Goal: Transaction & Acquisition: Book appointment/travel/reservation

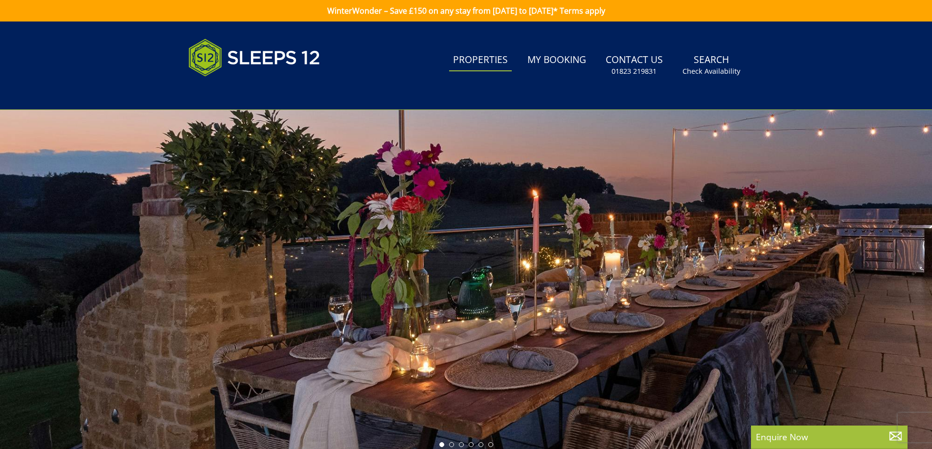
click at [494, 58] on link "Properties" at bounding box center [480, 60] width 63 height 22
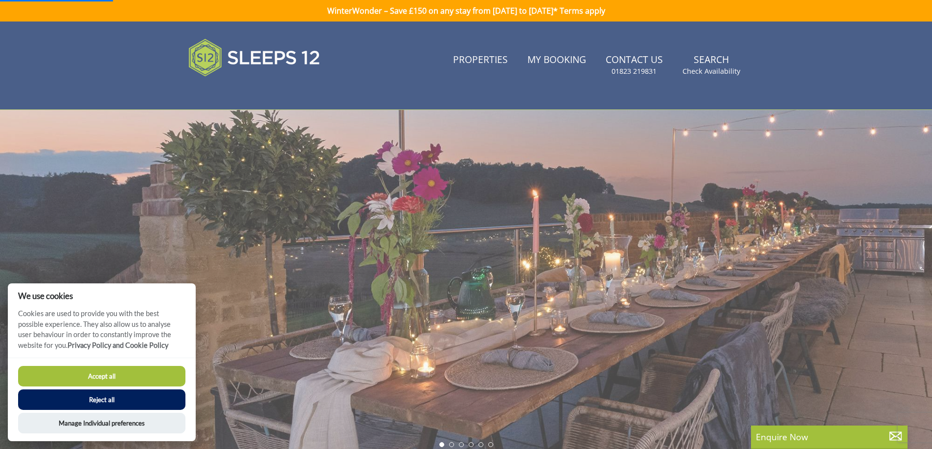
click at [71, 369] on button "Accept all" at bounding box center [101, 376] width 167 height 21
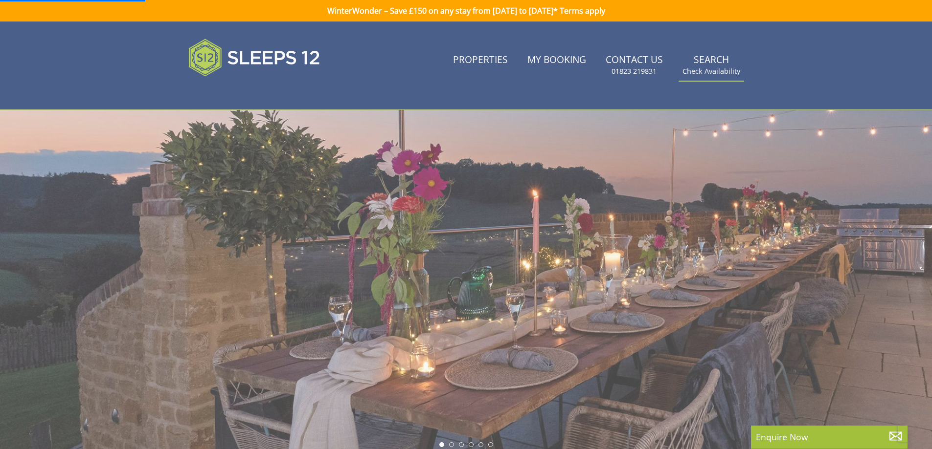
click at [708, 66] on link "Search Check Availability" at bounding box center [711, 65] width 66 height 32
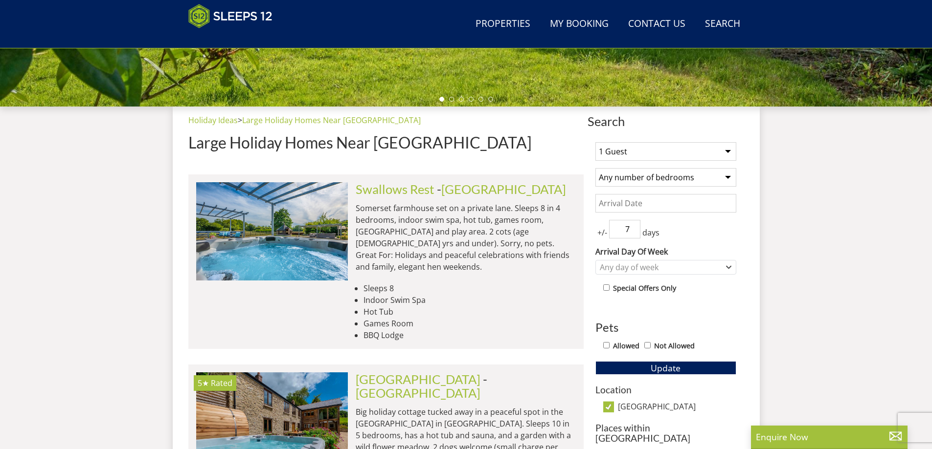
scroll to position [318, 0]
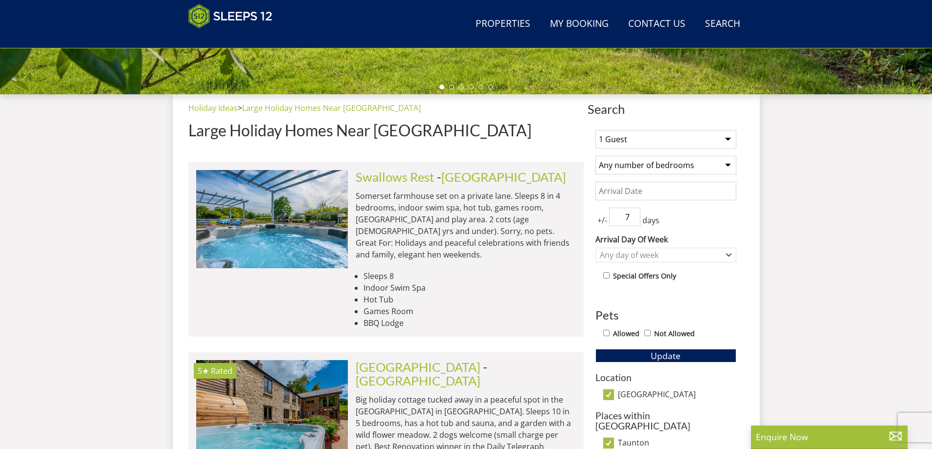
click at [728, 140] on select "1 Guest 2 Guests 3 Guests 4 Guests 5 Guests 6 Guests 7 Guests 8 Guests 9 Guests…" at bounding box center [665, 139] width 141 height 19
select select "12"
click at [595, 130] on select "1 Guest 2 Guests 3 Guests 4 Guests 5 Guests 6 Guests 7 Guests 8 Guests 9 Guests…" at bounding box center [665, 139] width 141 height 19
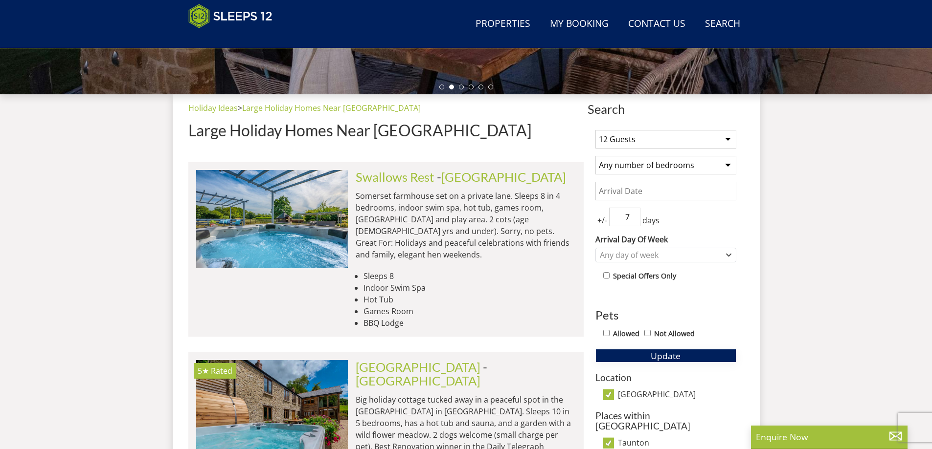
click at [663, 356] on span "Update" at bounding box center [665, 356] width 30 height 12
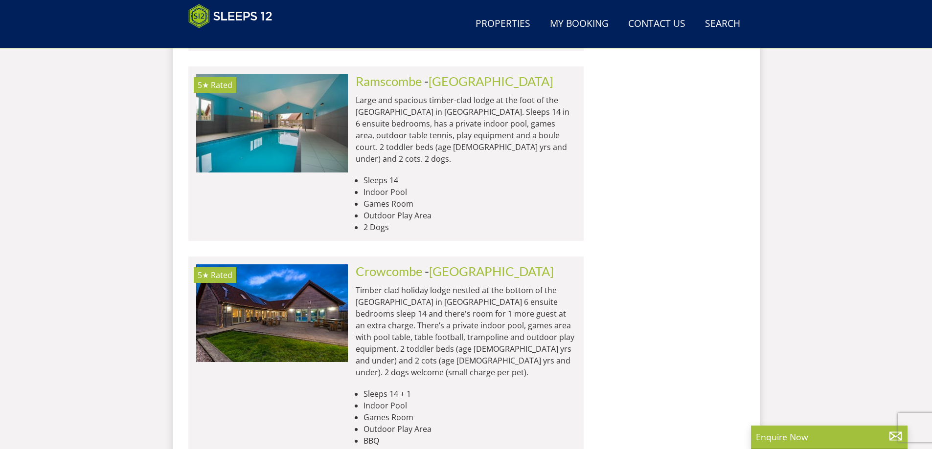
scroll to position [1284, 0]
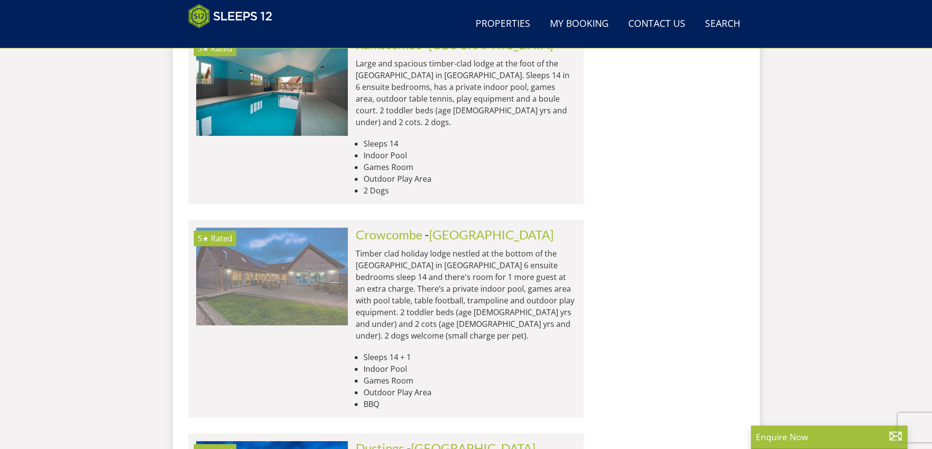
click at [266, 228] on img at bounding box center [272, 277] width 152 height 98
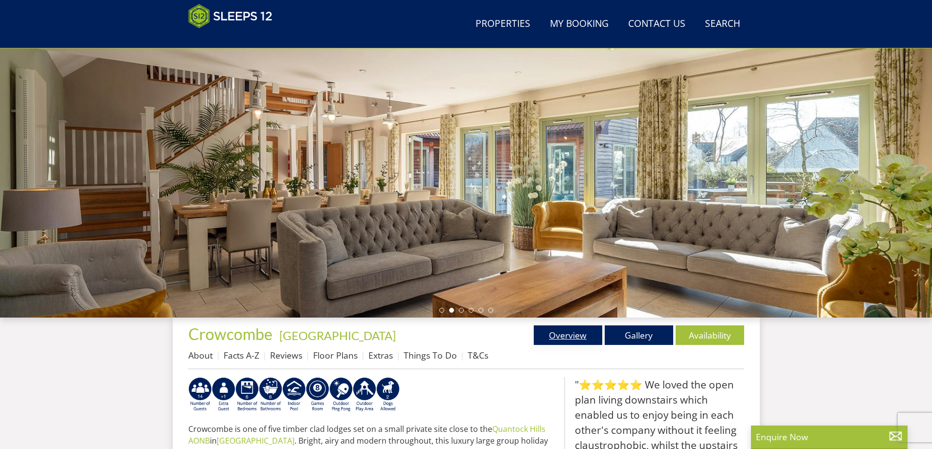
scroll to position [82, 0]
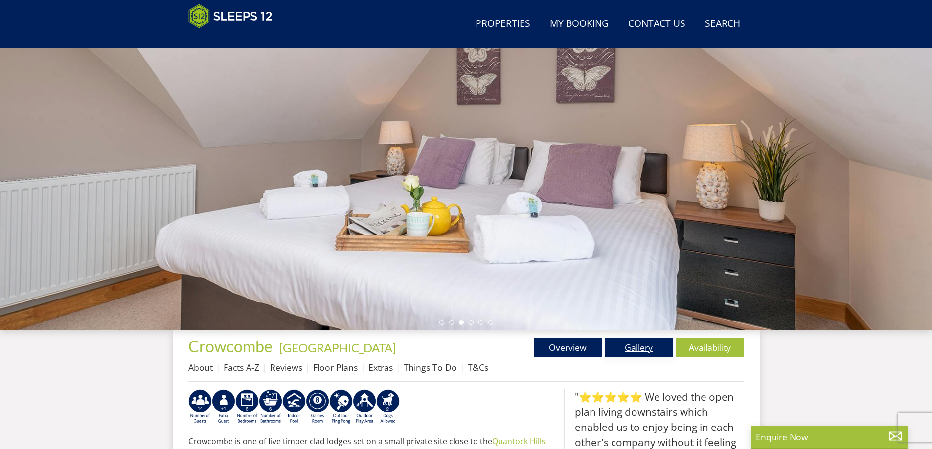
click at [632, 348] on link "Gallery" at bounding box center [638, 348] width 68 height 20
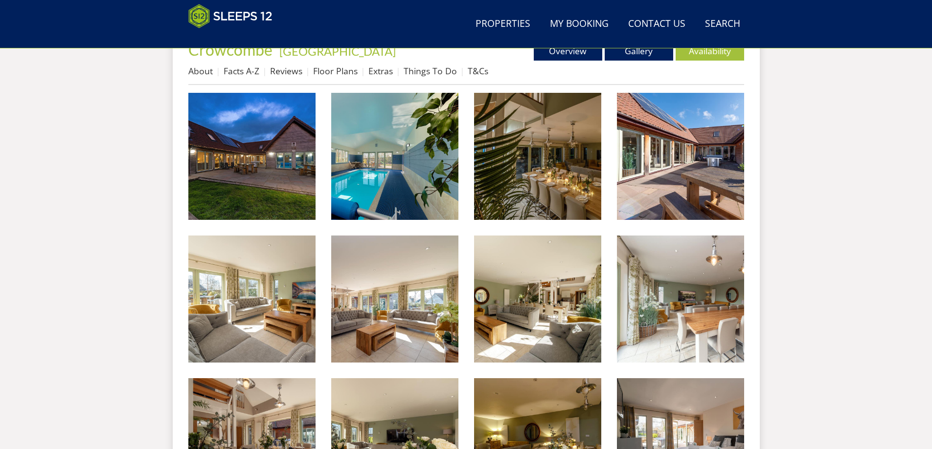
scroll to position [403, 0]
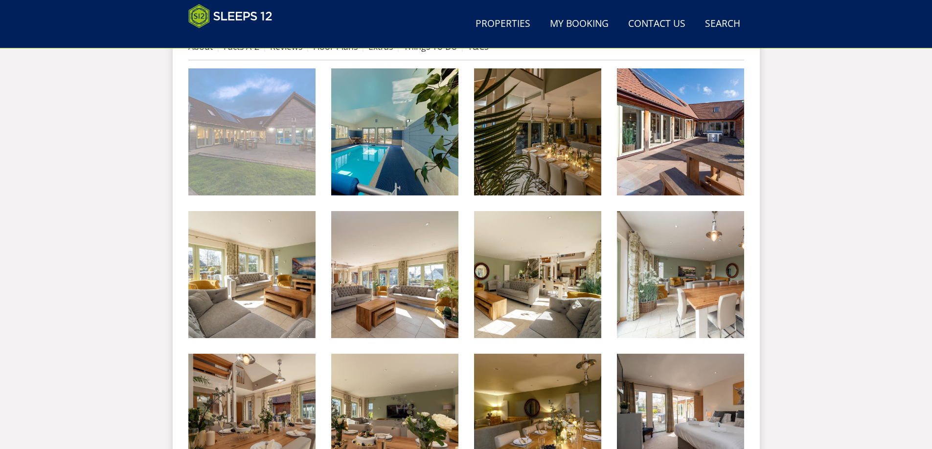
click at [276, 149] on img at bounding box center [251, 131] width 127 height 127
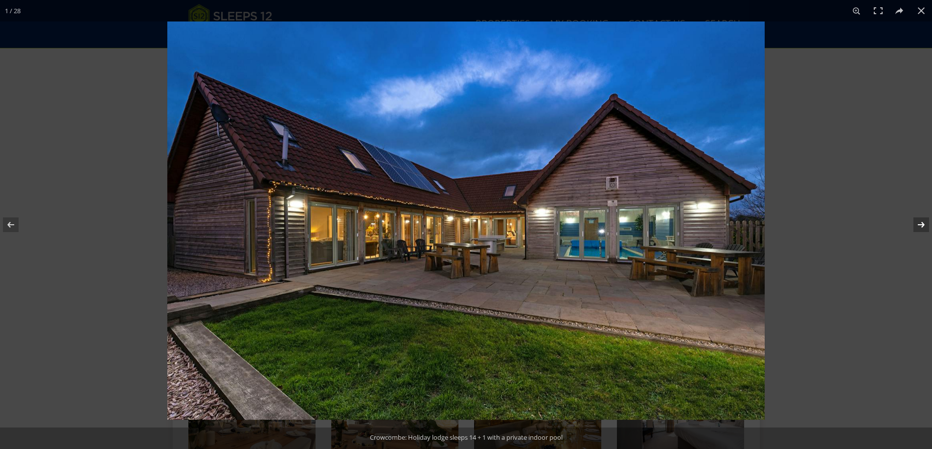
click at [921, 228] on button at bounding box center [914, 224] width 34 height 49
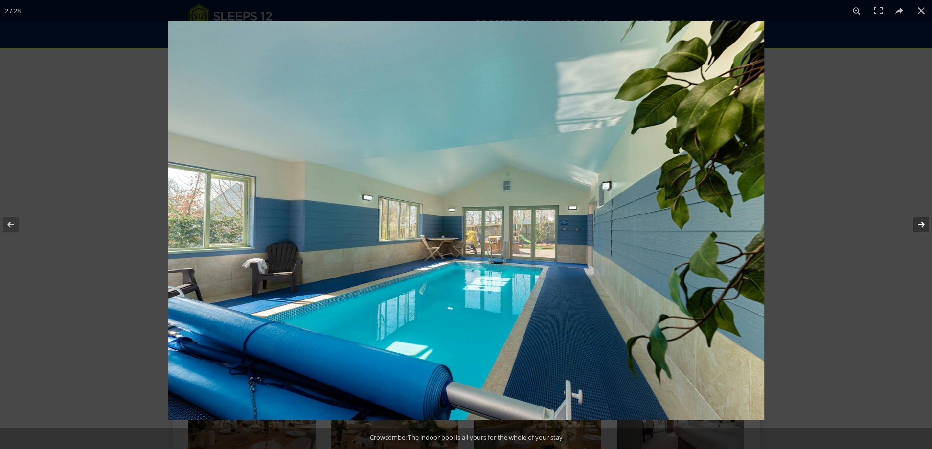
click at [921, 228] on button at bounding box center [914, 224] width 34 height 49
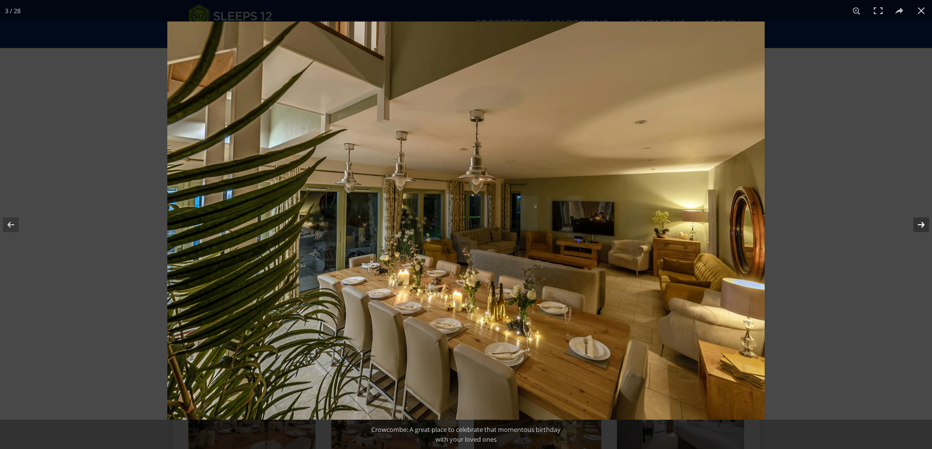
click at [918, 227] on button at bounding box center [914, 224] width 34 height 49
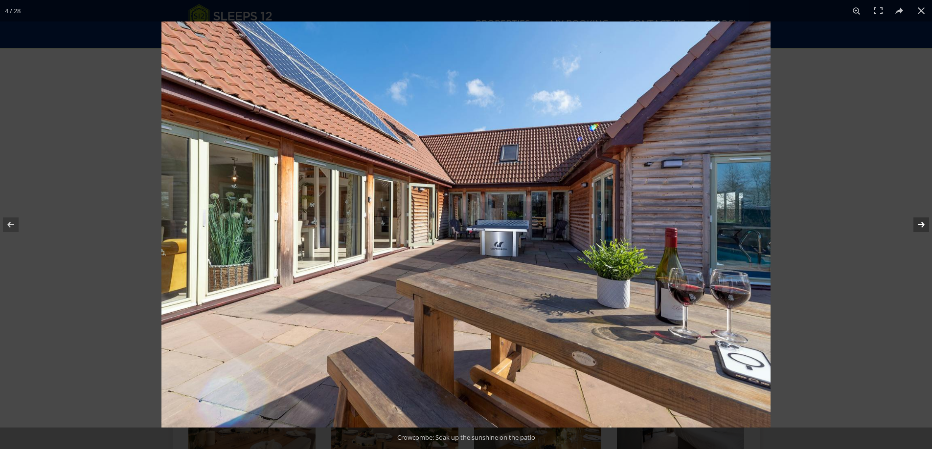
click at [918, 227] on button at bounding box center [914, 224] width 34 height 49
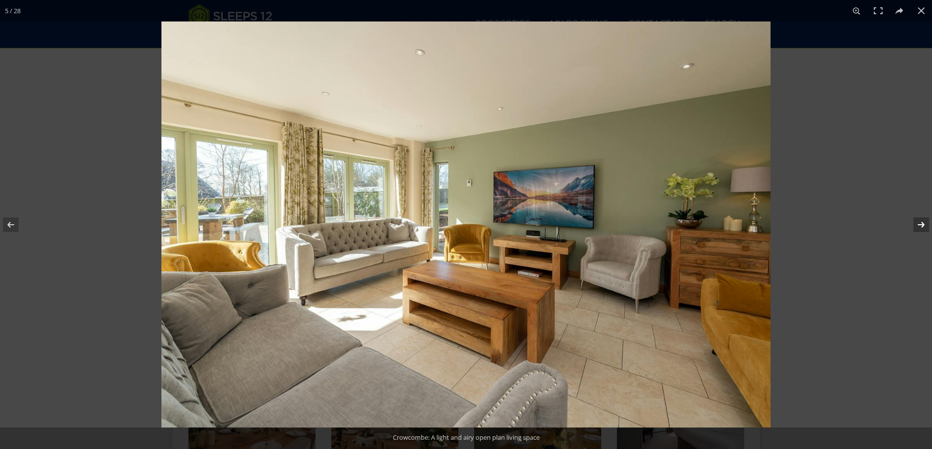
click at [918, 227] on button at bounding box center [914, 224] width 34 height 49
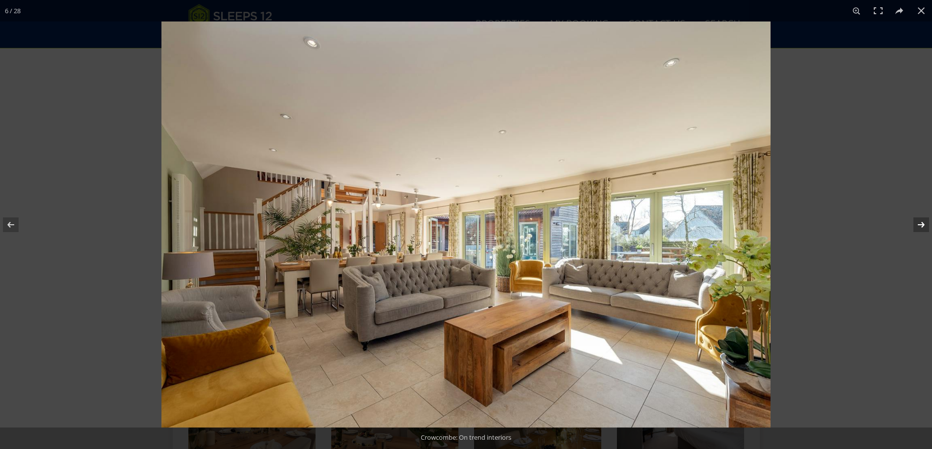
click at [918, 227] on button at bounding box center [914, 224] width 34 height 49
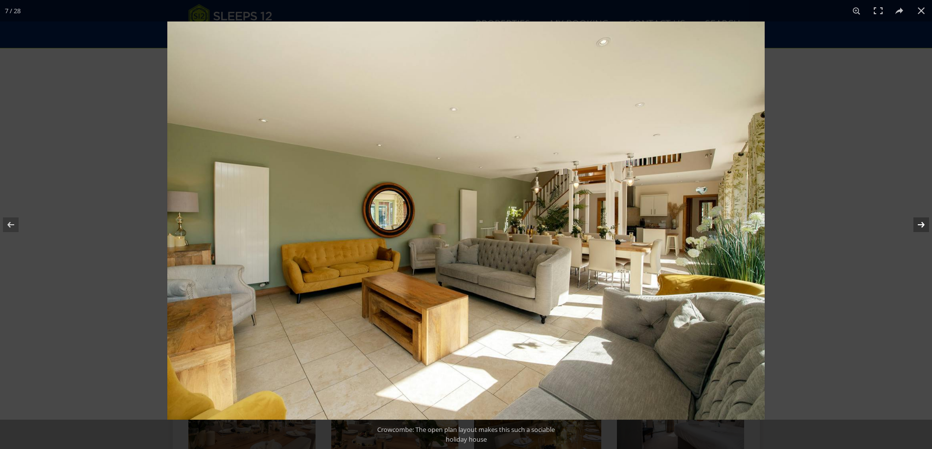
click at [918, 227] on button at bounding box center [914, 224] width 34 height 49
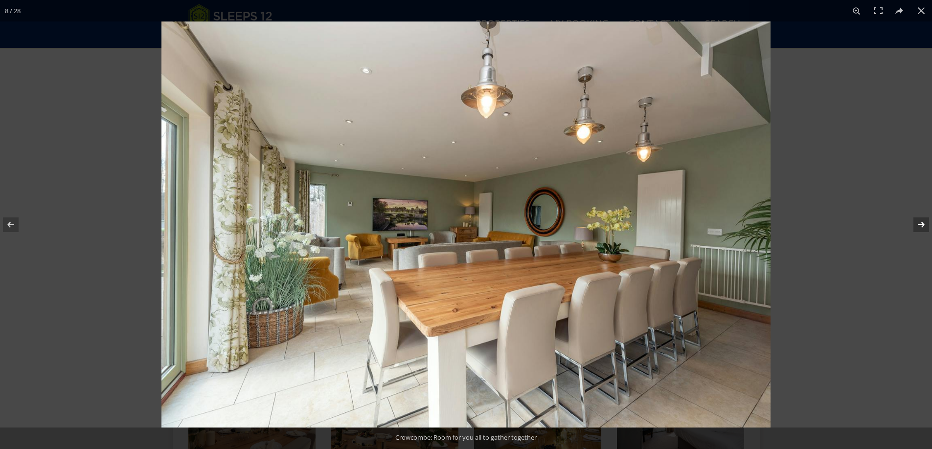
click at [918, 227] on button at bounding box center [914, 224] width 34 height 49
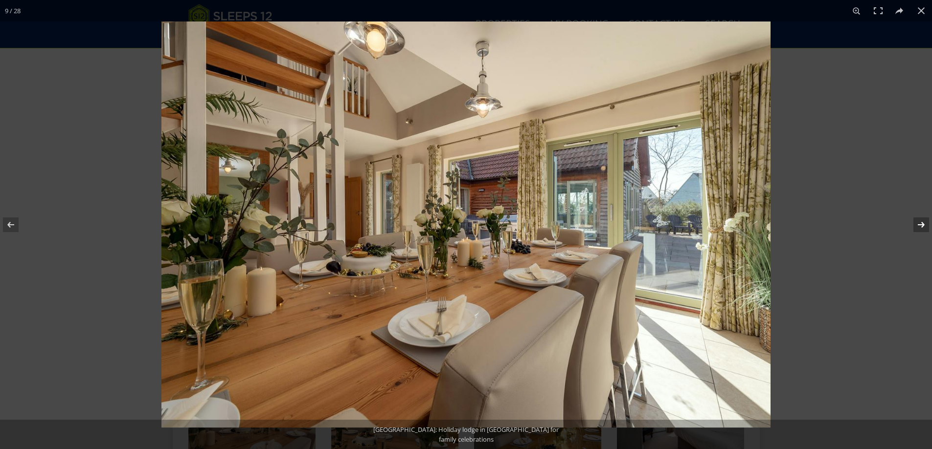
click at [918, 227] on button at bounding box center [914, 224] width 34 height 49
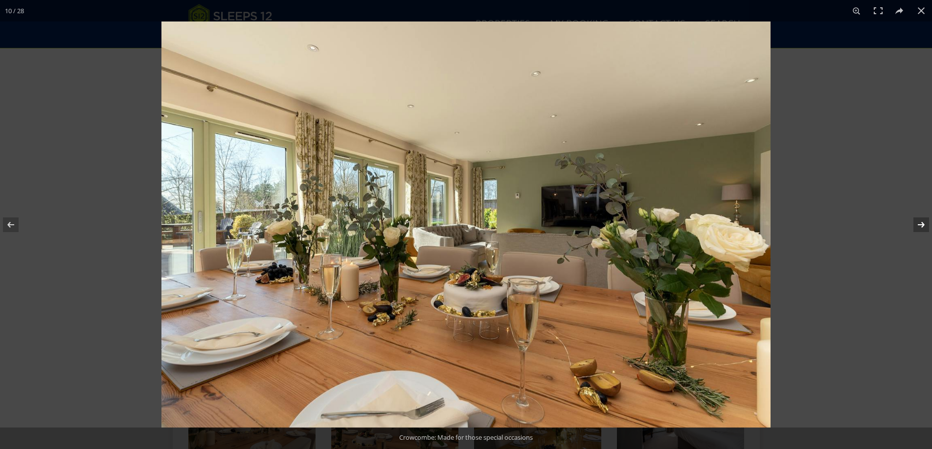
click at [918, 227] on button at bounding box center [914, 224] width 34 height 49
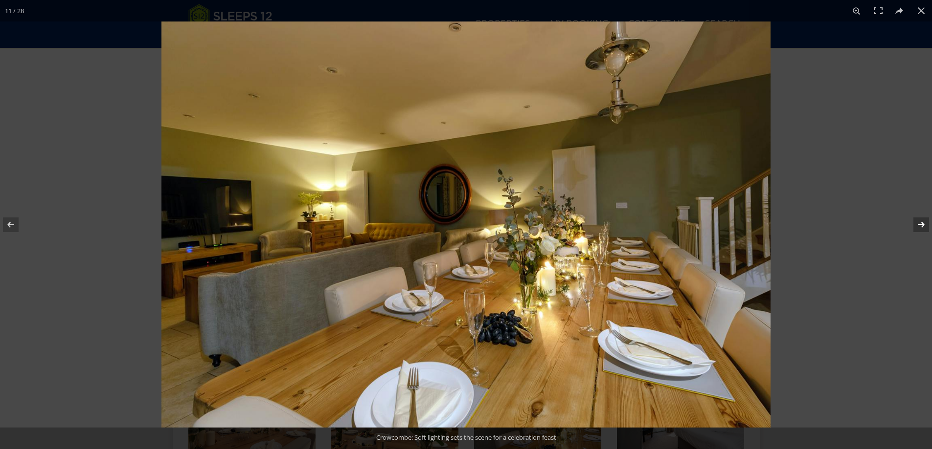
click at [918, 227] on button at bounding box center [914, 224] width 34 height 49
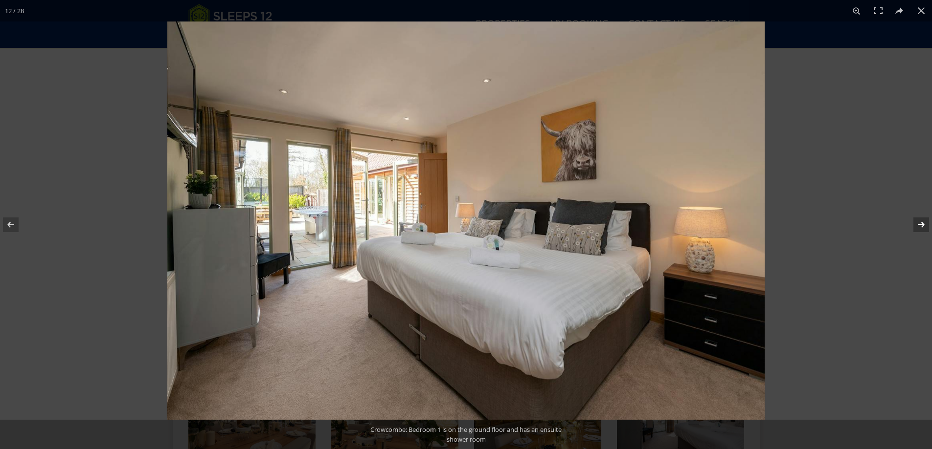
click at [918, 227] on button at bounding box center [914, 224] width 34 height 49
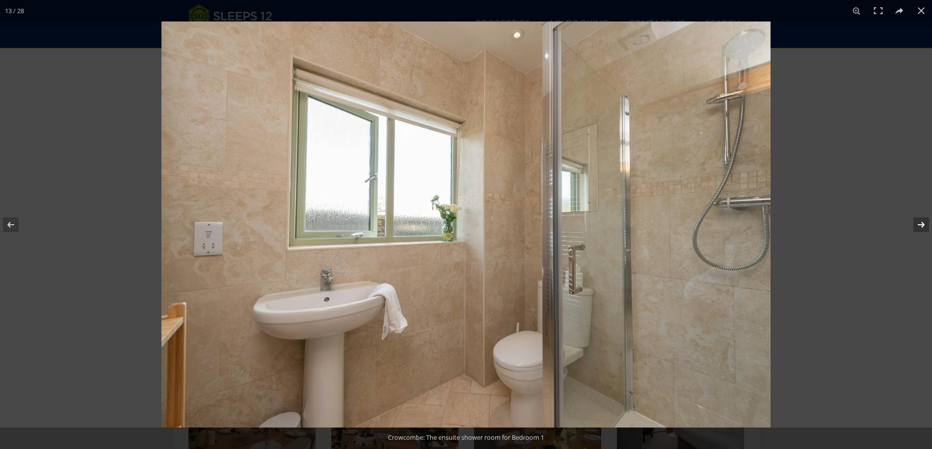
click at [918, 227] on button at bounding box center [914, 224] width 34 height 49
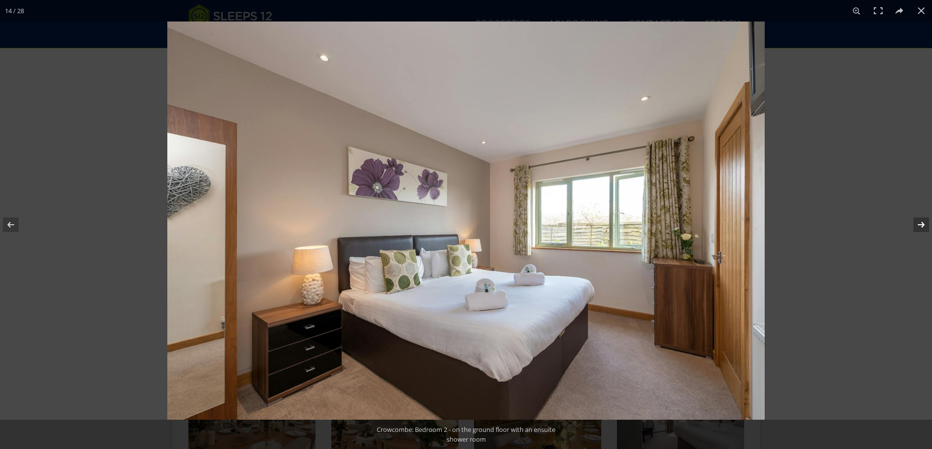
click at [918, 227] on button at bounding box center [914, 224] width 34 height 49
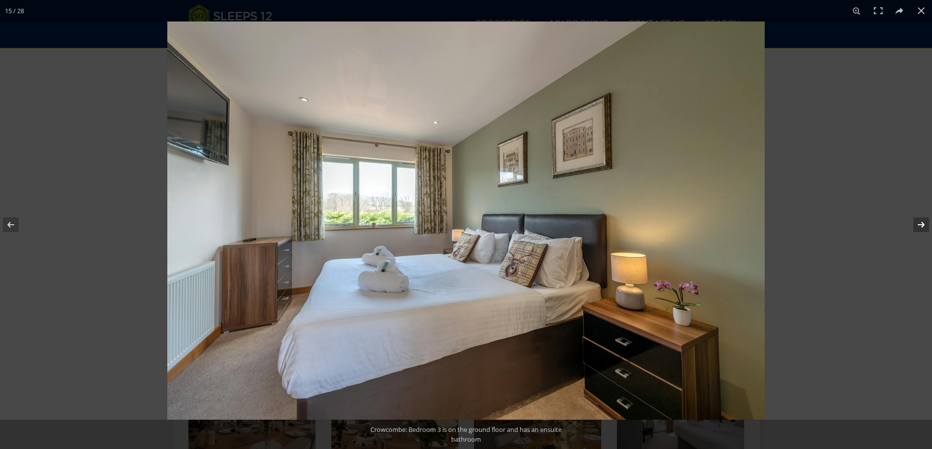
click at [918, 227] on button at bounding box center [914, 224] width 34 height 49
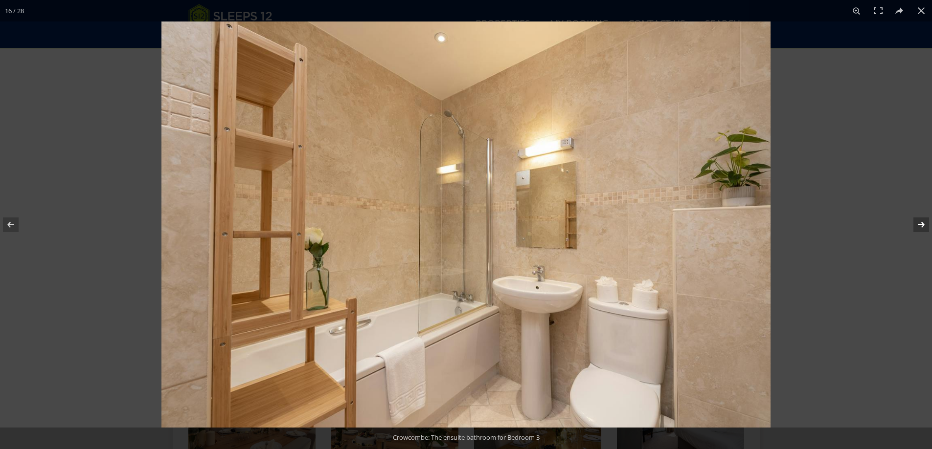
click at [918, 227] on button at bounding box center [914, 224] width 34 height 49
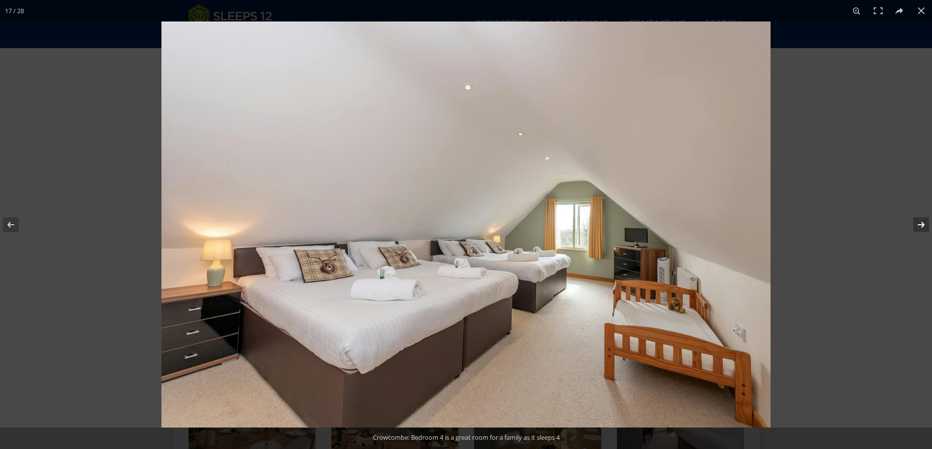
click at [918, 227] on button at bounding box center [914, 224] width 34 height 49
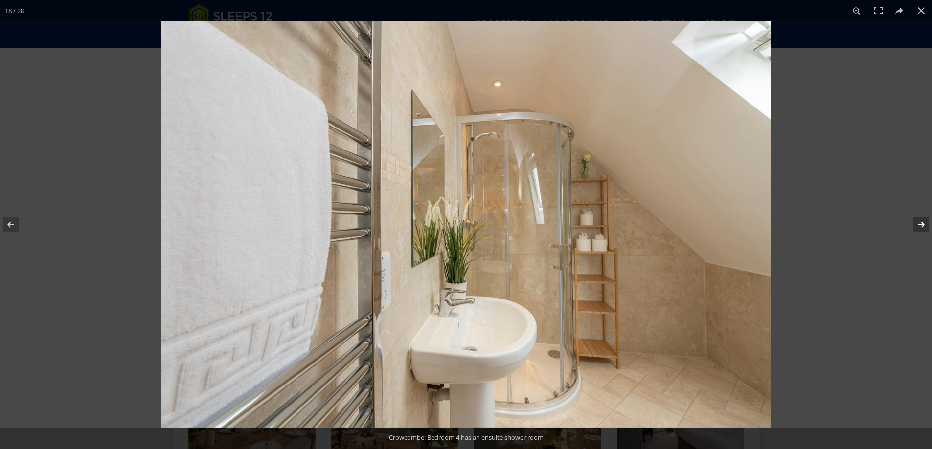
click at [918, 227] on button at bounding box center [914, 224] width 34 height 49
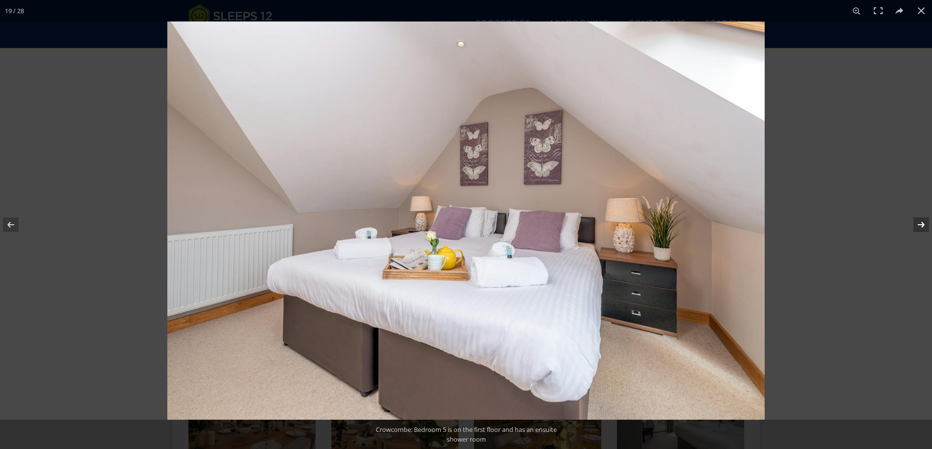
click at [918, 227] on button at bounding box center [914, 224] width 34 height 49
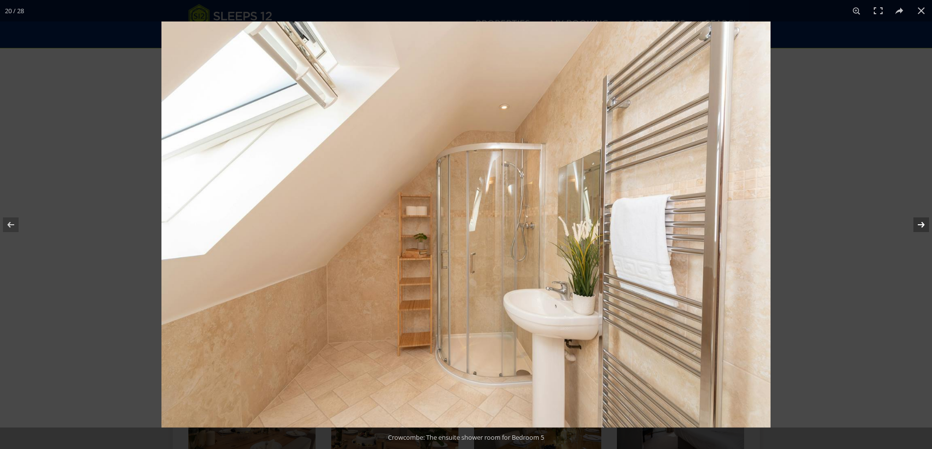
click at [918, 227] on button at bounding box center [914, 224] width 34 height 49
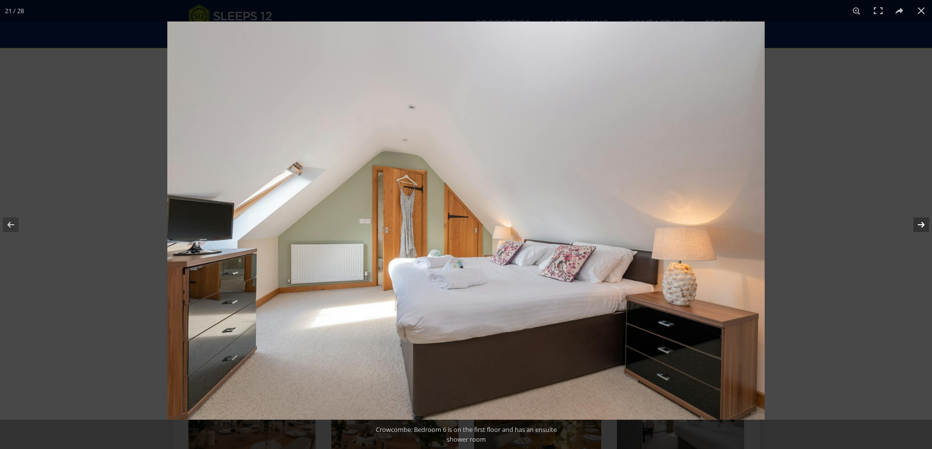
click at [918, 227] on button at bounding box center [914, 224] width 34 height 49
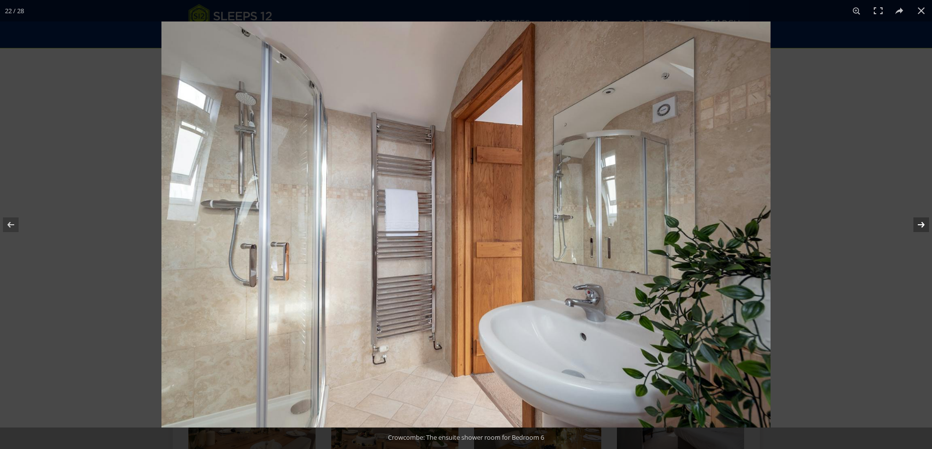
click at [918, 227] on button at bounding box center [914, 224] width 34 height 49
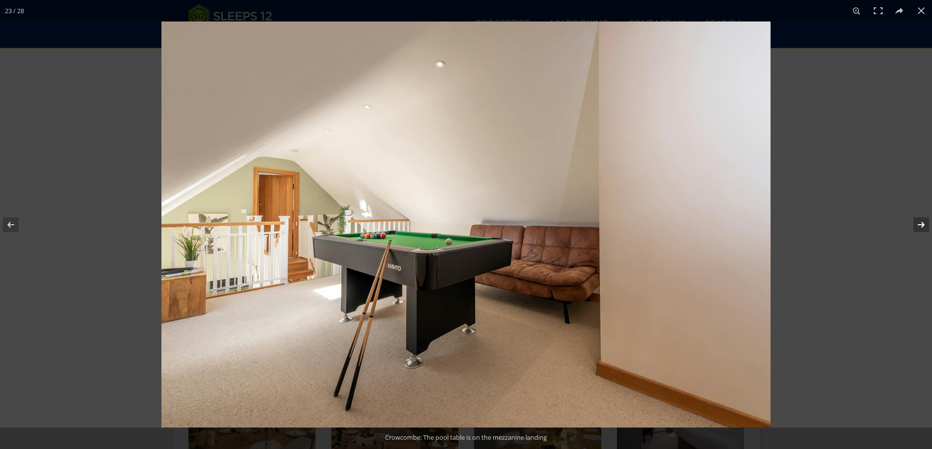
click at [918, 227] on button at bounding box center [914, 224] width 34 height 49
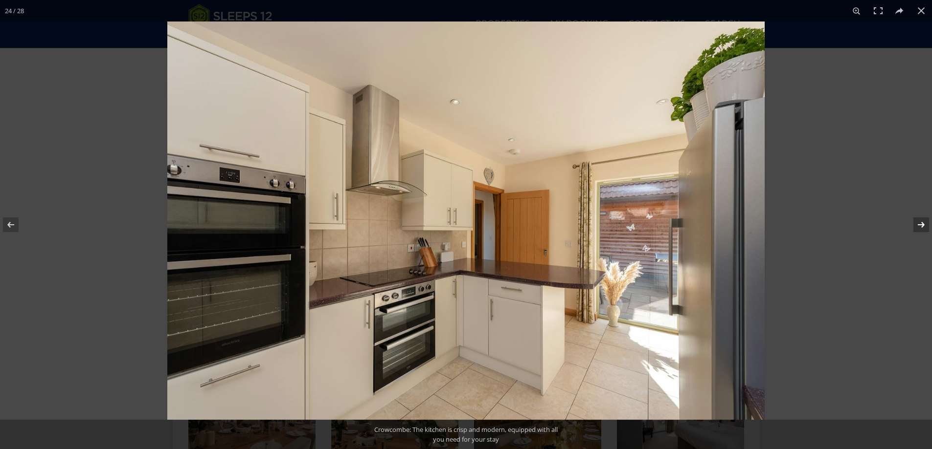
click at [918, 227] on button at bounding box center [914, 224] width 34 height 49
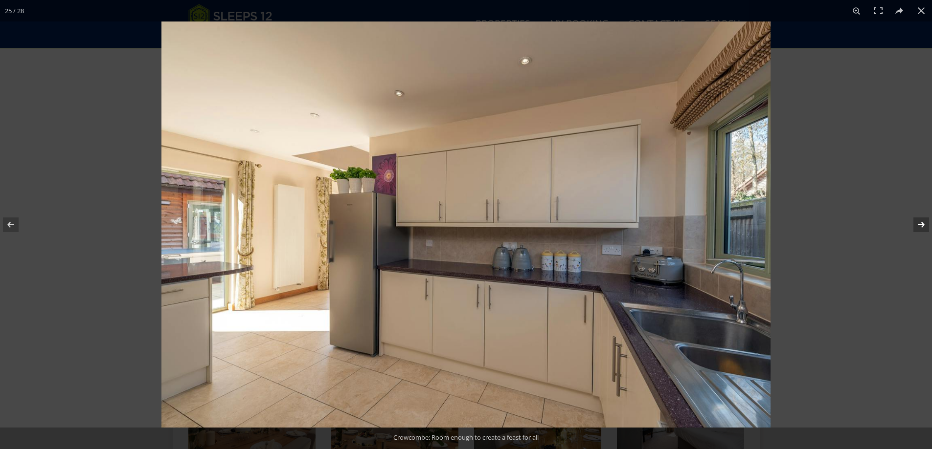
click at [918, 227] on button at bounding box center [914, 224] width 34 height 49
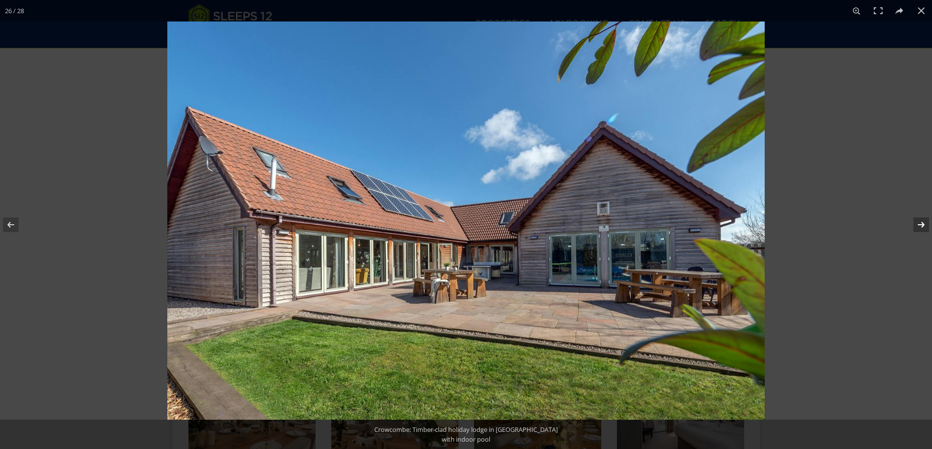
click at [918, 227] on button at bounding box center [914, 224] width 34 height 49
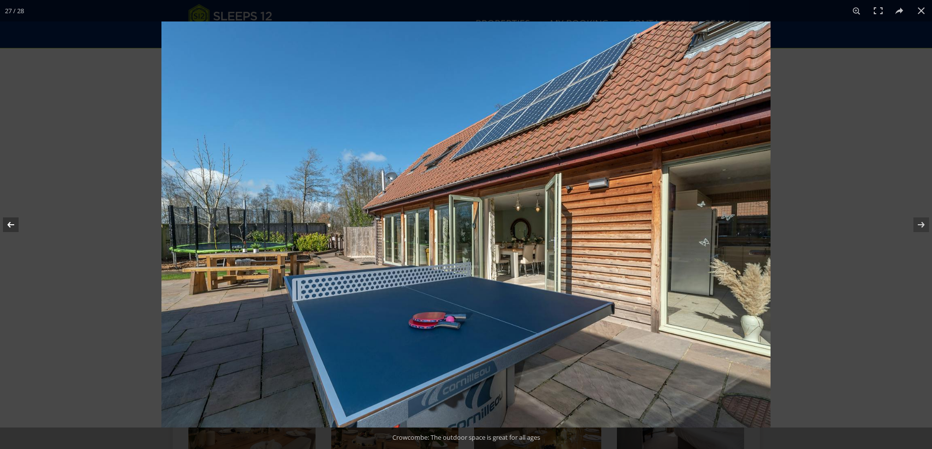
click at [8, 225] on button at bounding box center [17, 224] width 34 height 49
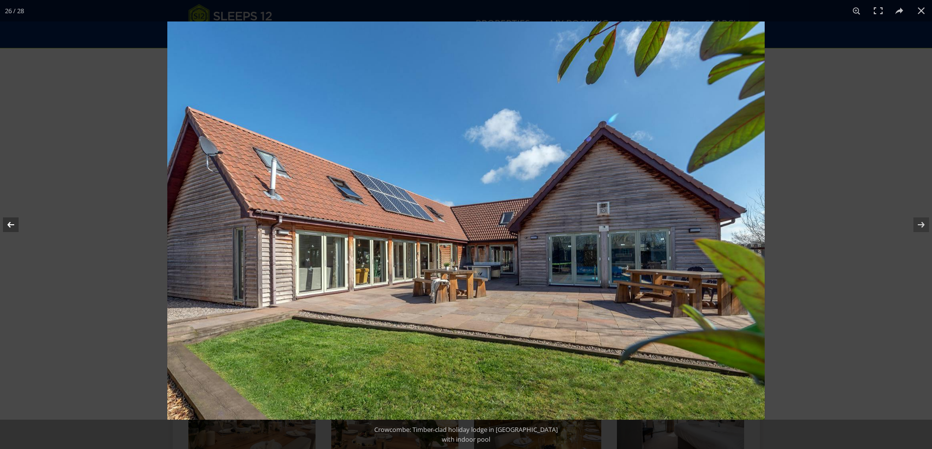
click at [8, 225] on button at bounding box center [17, 224] width 34 height 49
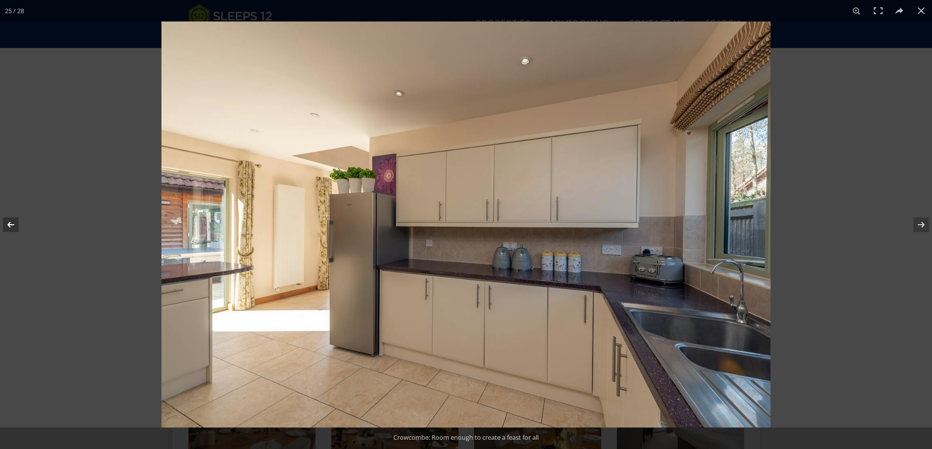
click at [8, 225] on button at bounding box center [17, 224] width 34 height 49
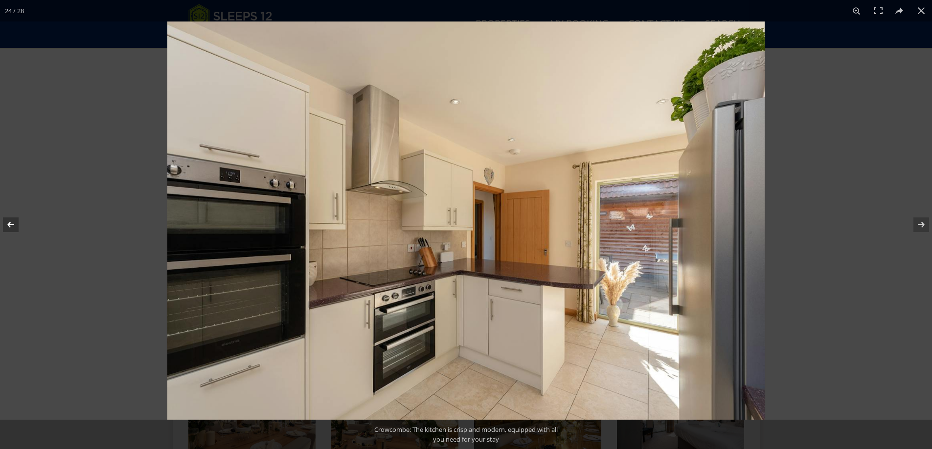
click at [8, 225] on button at bounding box center [17, 224] width 34 height 49
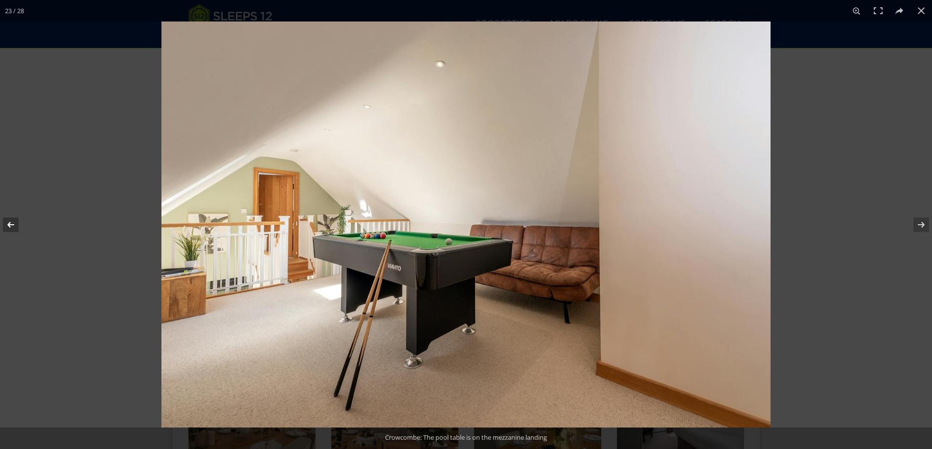
click at [8, 225] on button at bounding box center [17, 224] width 34 height 49
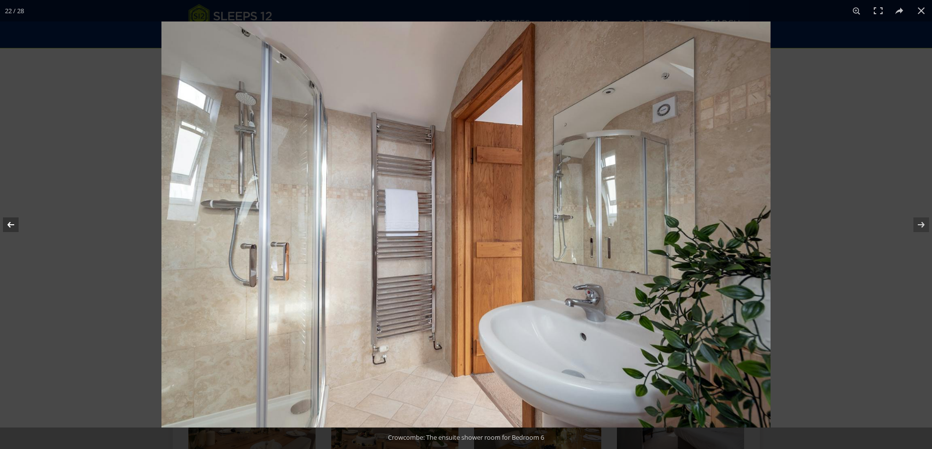
click at [8, 225] on button at bounding box center [17, 224] width 34 height 49
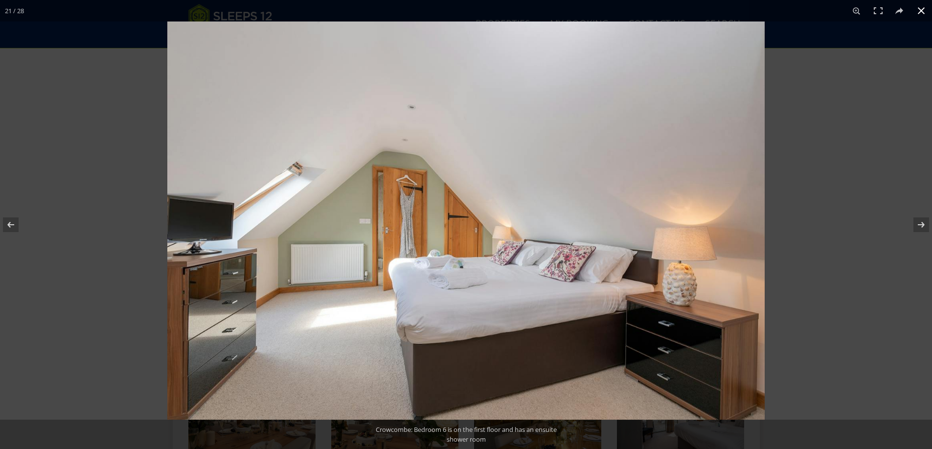
click at [924, 10] on button at bounding box center [921, 11] width 22 height 22
